Goal: Information Seeking & Learning: Learn about a topic

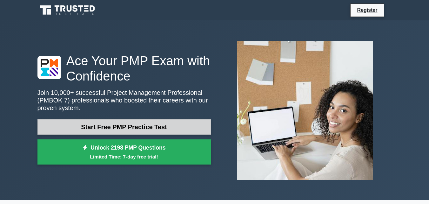
click at [137, 126] on link "Start Free PMP Practice Test" at bounding box center [123, 126] width 173 height 15
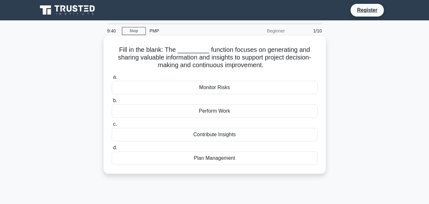
click at [186, 50] on h5 "Fill in the blank: The _________ function focuses on generating and sharing val…" at bounding box center [214, 58] width 207 height 24
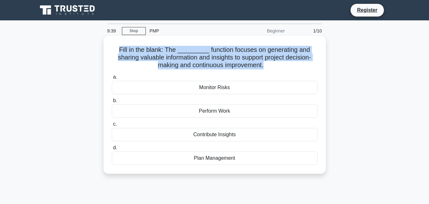
click at [186, 50] on h5 "Fill in the blank: The _________ function focuses on generating and sharing val…" at bounding box center [214, 58] width 207 height 24
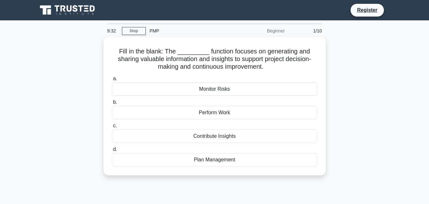
click at [152, 29] on div "PMP" at bounding box center [189, 30] width 87 height 13
click at [143, 30] on link "Stop" at bounding box center [134, 31] width 24 height 8
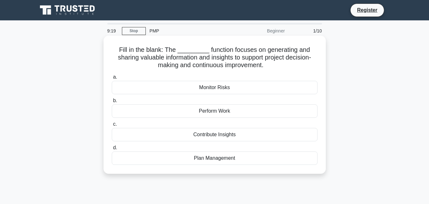
click at [215, 86] on div "Monitor Risks" at bounding box center [215, 87] width 206 height 13
click at [112, 79] on input "a. Monitor Risks" at bounding box center [112, 77] width 0 height 4
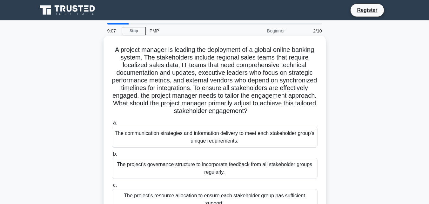
click at [200, 77] on h5 "A project manager is leading the deployment of a global online banking system. …" at bounding box center [214, 80] width 207 height 69
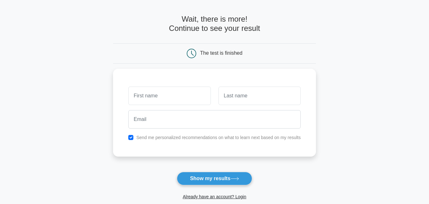
scroll to position [21, 0]
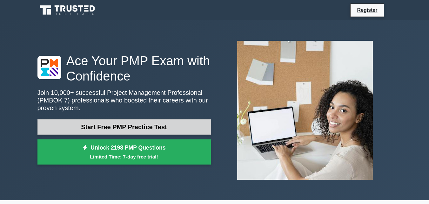
click at [164, 122] on link "Start Free PMP Practice Test" at bounding box center [123, 126] width 173 height 15
